Goal: Check status

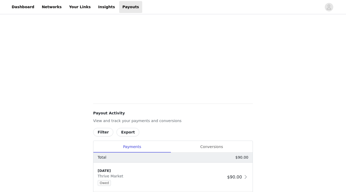
scroll to position [168, 0]
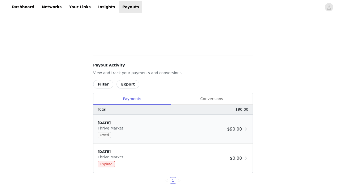
click at [243, 127] on span at bounding box center [245, 129] width 5 height 6
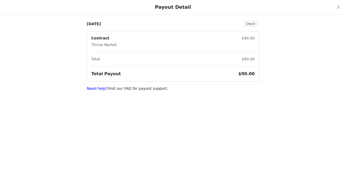
scroll to position [110, 0]
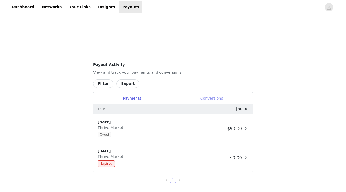
scroll to position [184, 0]
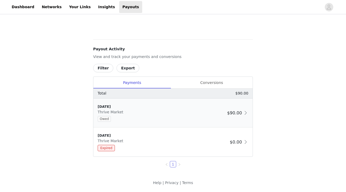
click at [245, 114] on span at bounding box center [245, 113] width 5 height 6
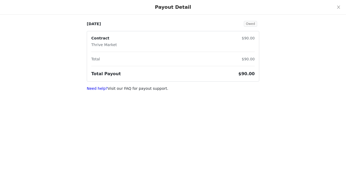
click at [251, 25] on span "Owed" at bounding box center [249, 24] width 13 height 6
click at [336, 8] on icon "icon: close" at bounding box center [338, 7] width 4 height 4
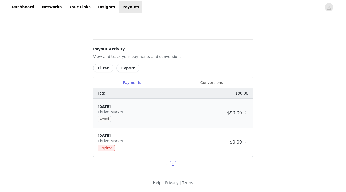
click at [212, 113] on div "[DATE] Thrive Market Owed" at bounding box center [161, 113] width 127 height 18
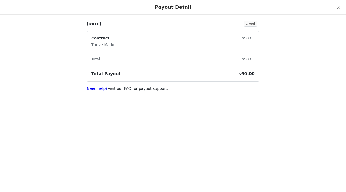
click at [335, 6] on button "Close" at bounding box center [338, 7] width 15 height 15
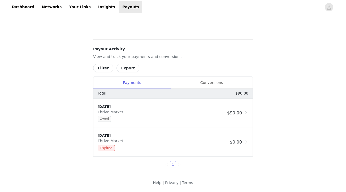
click at [126, 68] on button "Export" at bounding box center [127, 68] width 23 height 8
